Goal: Information Seeking & Learning: Understand process/instructions

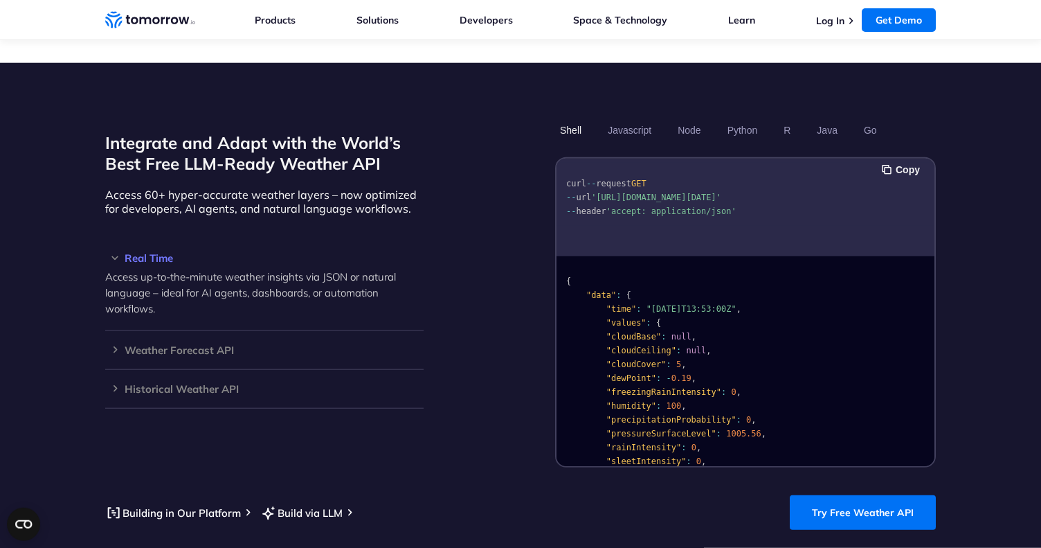
scroll to position [1133, 0]
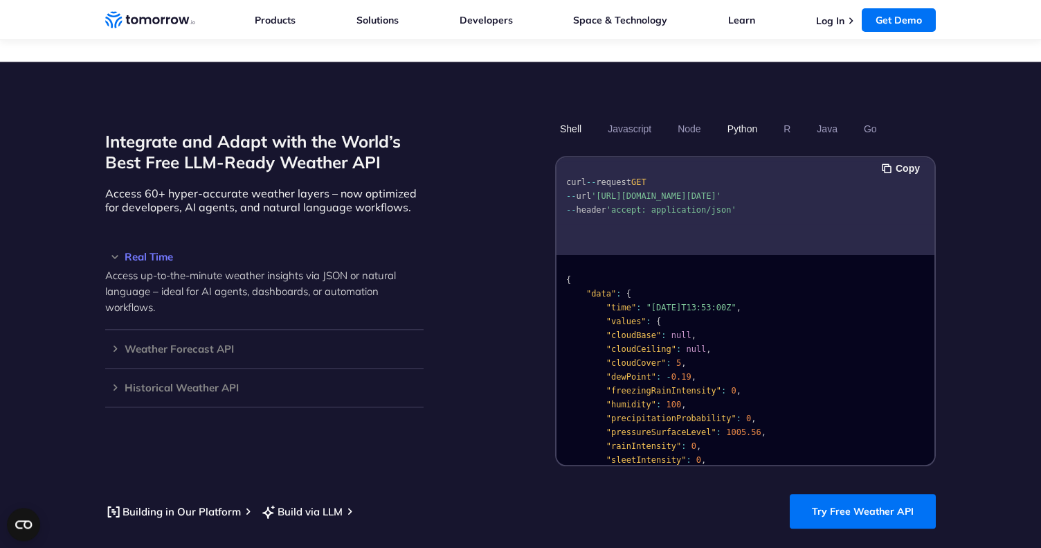
click at [727, 117] on button "Python" at bounding box center [743, 129] width 40 height 24
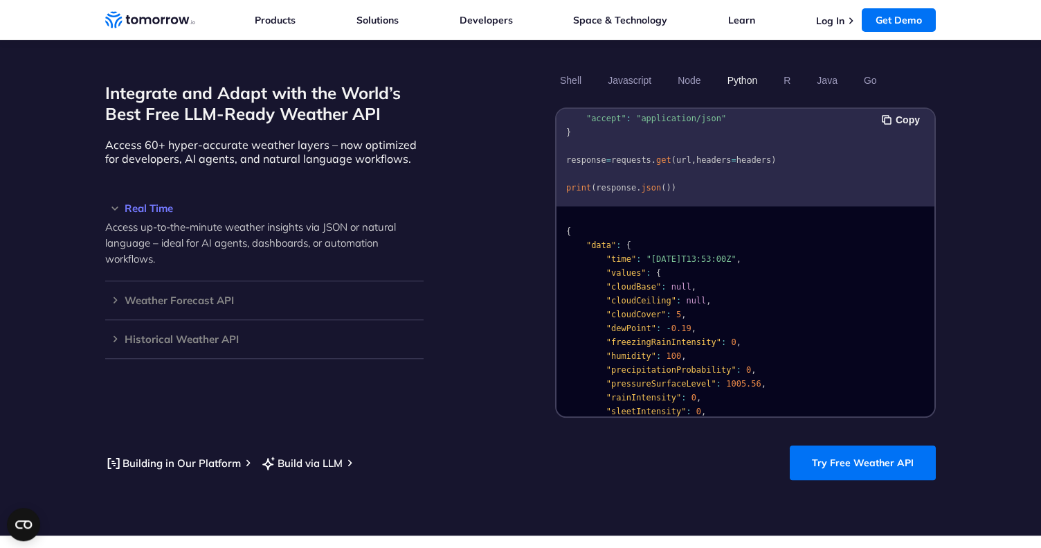
scroll to position [1180, 0]
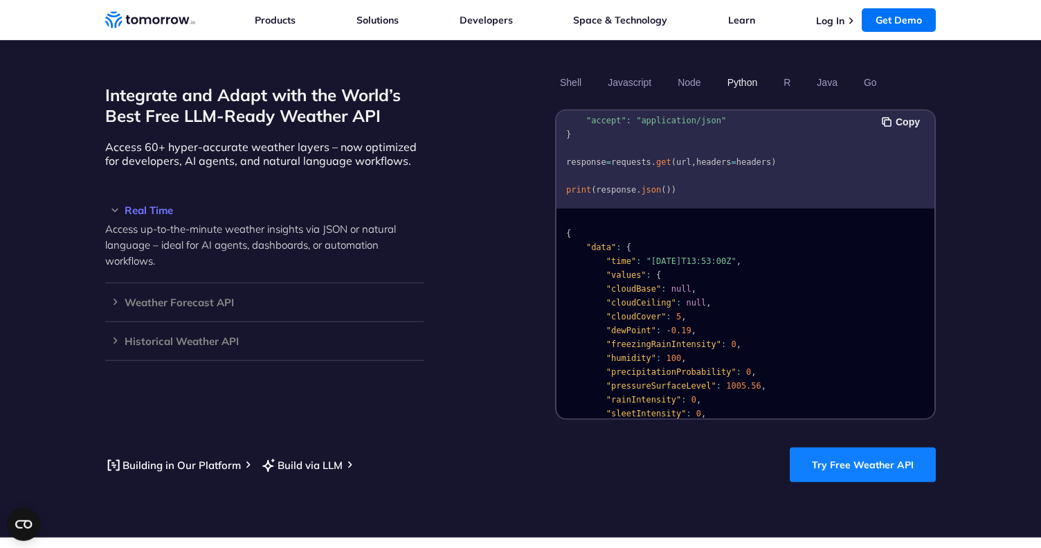
click at [818, 451] on link "Try Free Weather API" at bounding box center [863, 464] width 146 height 35
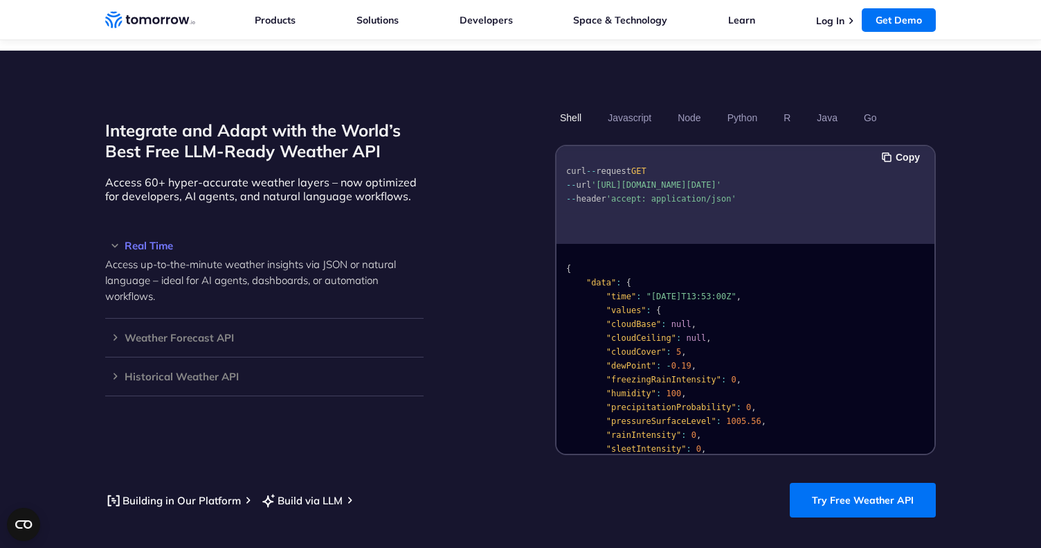
scroll to position [24, 0]
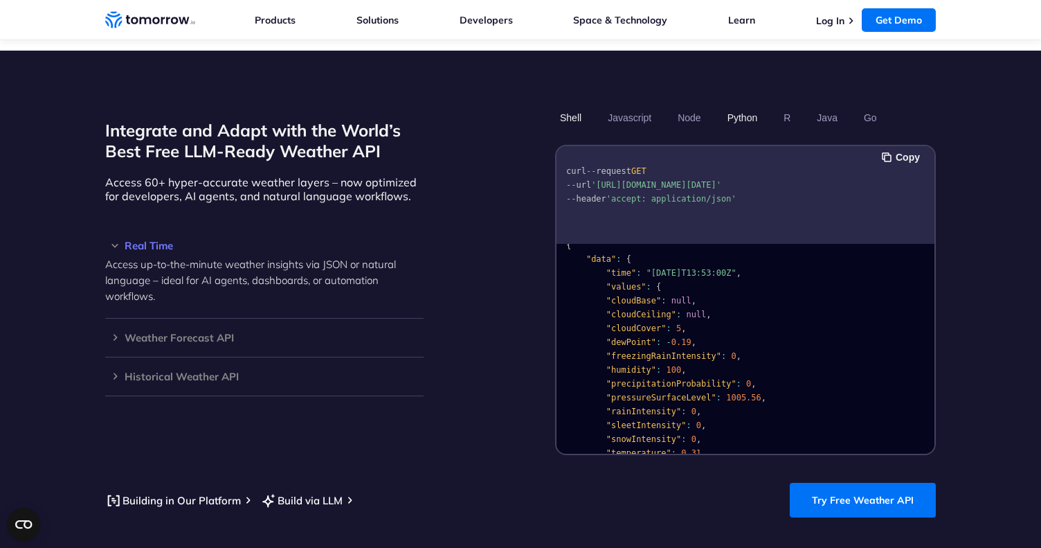
click at [741, 109] on button "Python" at bounding box center [743, 118] width 40 height 24
drag, startPoint x: 599, startPoint y: 183, endPoint x: 924, endPoint y: 178, distance: 325.4
click at [721, 194] on span ""[URL][DOMAIN_NAME][DATE]"" at bounding box center [656, 199] width 130 height 10
copy span "[URL][DOMAIN_NAME][DATE]"
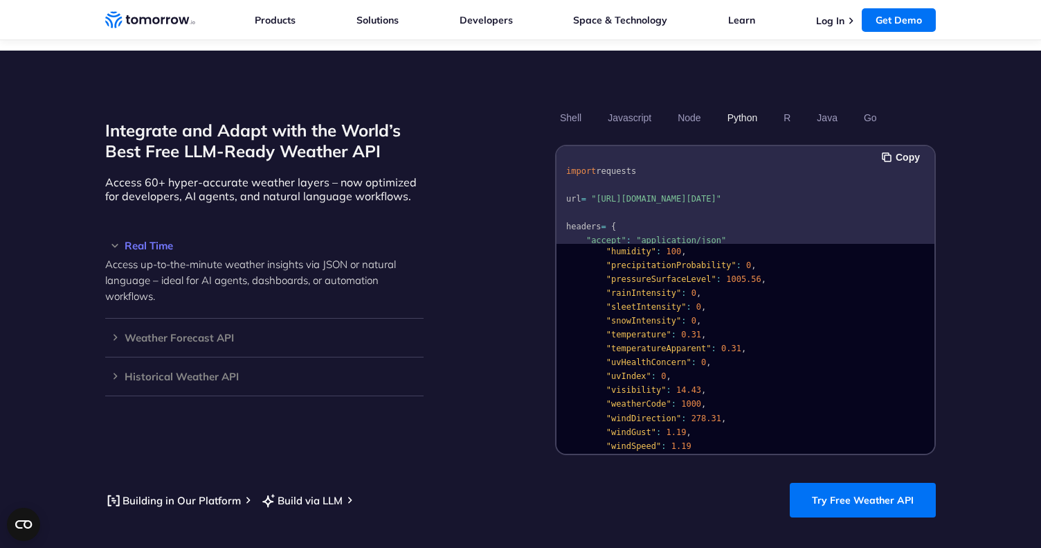
scroll to position [141, 0]
click at [757, 219] on pre "import requests url = "[URL][DOMAIN_NAME][DATE]" headers = { "accept" : "applic…" at bounding box center [746, 237] width 378 height 174
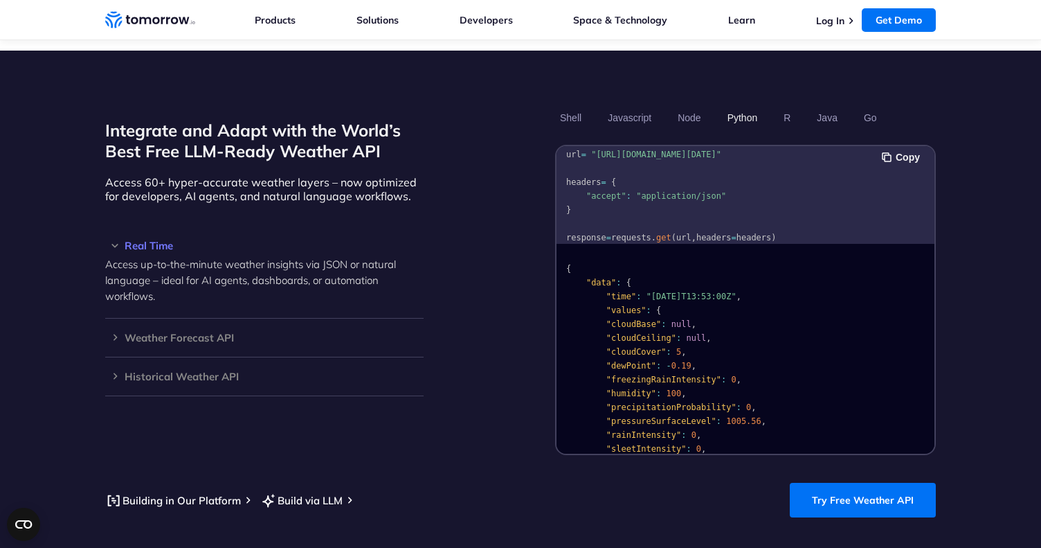
scroll to position [43, 0]
drag, startPoint x: 583, startPoint y: 195, endPoint x: 562, endPoint y: 168, distance: 34.1
click at [562, 167] on pre "import requests url = "[URL][DOMAIN_NAME][DATE]" headers = { "accept" : "applic…" at bounding box center [746, 194] width 378 height 174
copy code "headers = { "accept" : "application/json" }"
click at [671, 330] on pre "{ "data" : { "time" : "[DATE]T13:53:00Z" , "values" : { "cloudBase" : null , "c…" at bounding box center [746, 494] width 378 height 493
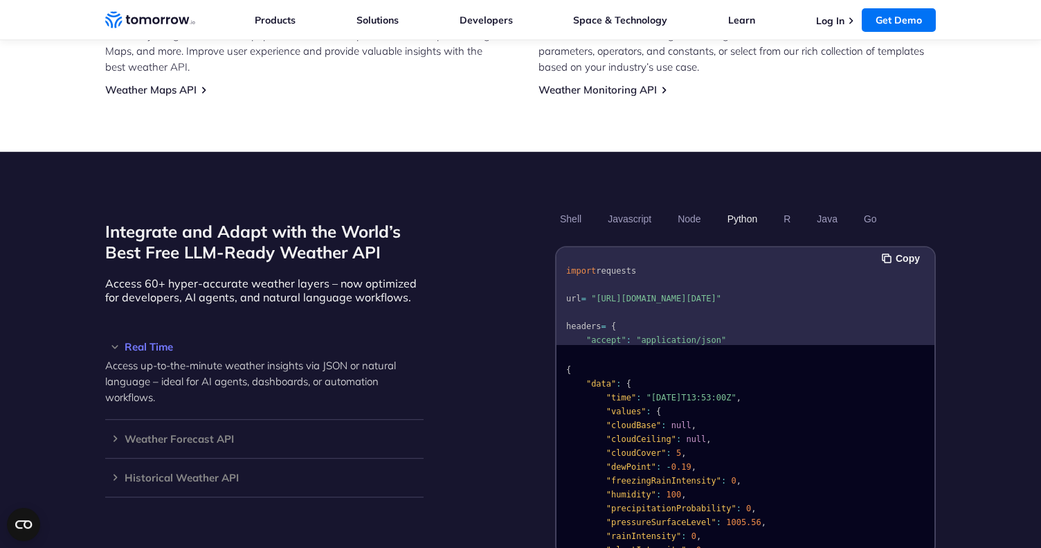
scroll to position [84, 0]
click at [624, 207] on button "Javascript" at bounding box center [629, 219] width 53 height 24
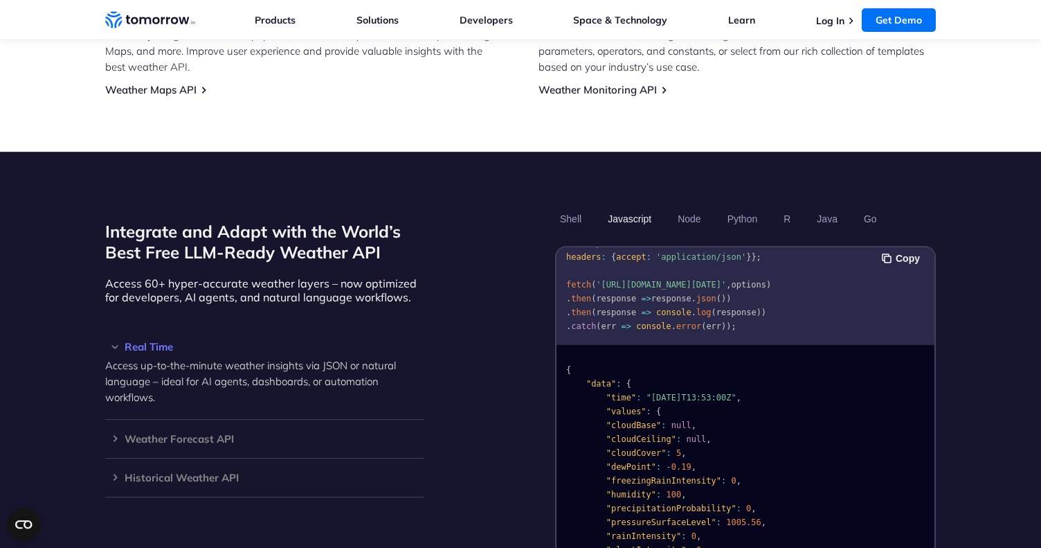
click at [628, 207] on button "Javascript" at bounding box center [629, 219] width 53 height 24
click at [746, 207] on button "Python" at bounding box center [743, 219] width 40 height 24
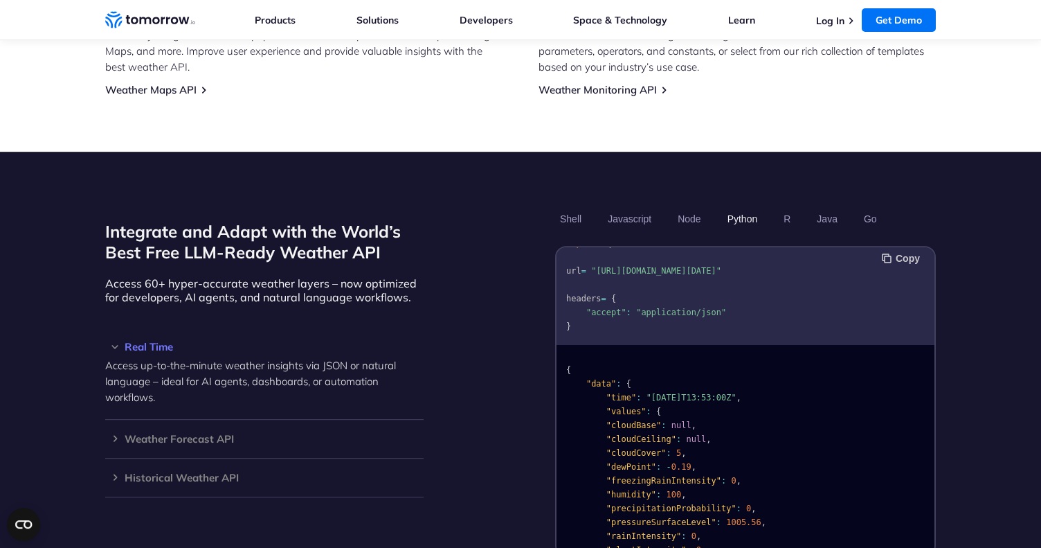
click at [910, 251] on button "Copy" at bounding box center [903, 258] width 42 height 15
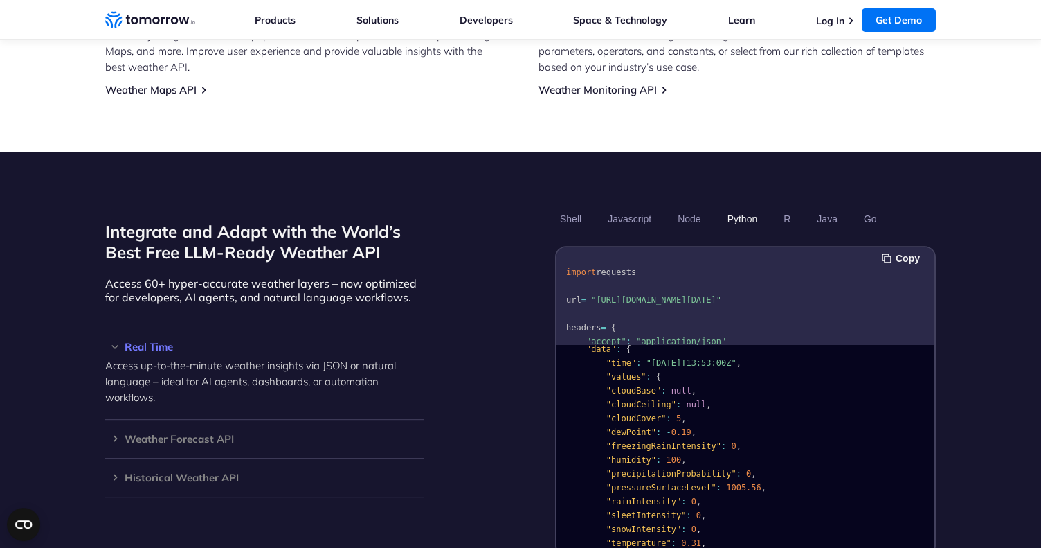
scroll to position [37, 0]
